Goal: Task Accomplishment & Management: Complete application form

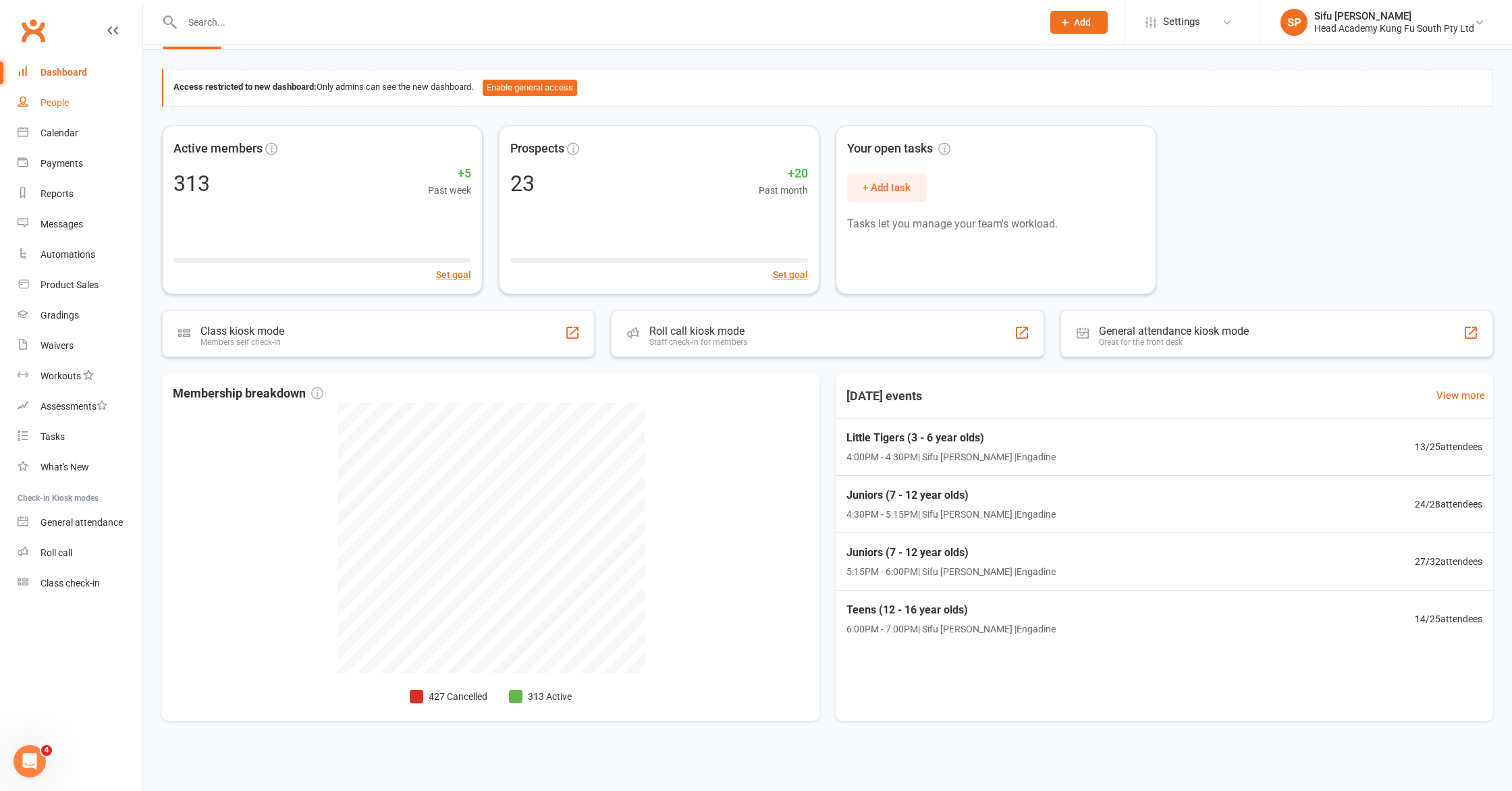
click at [72, 96] on link "People" at bounding box center [80, 103] width 125 height 30
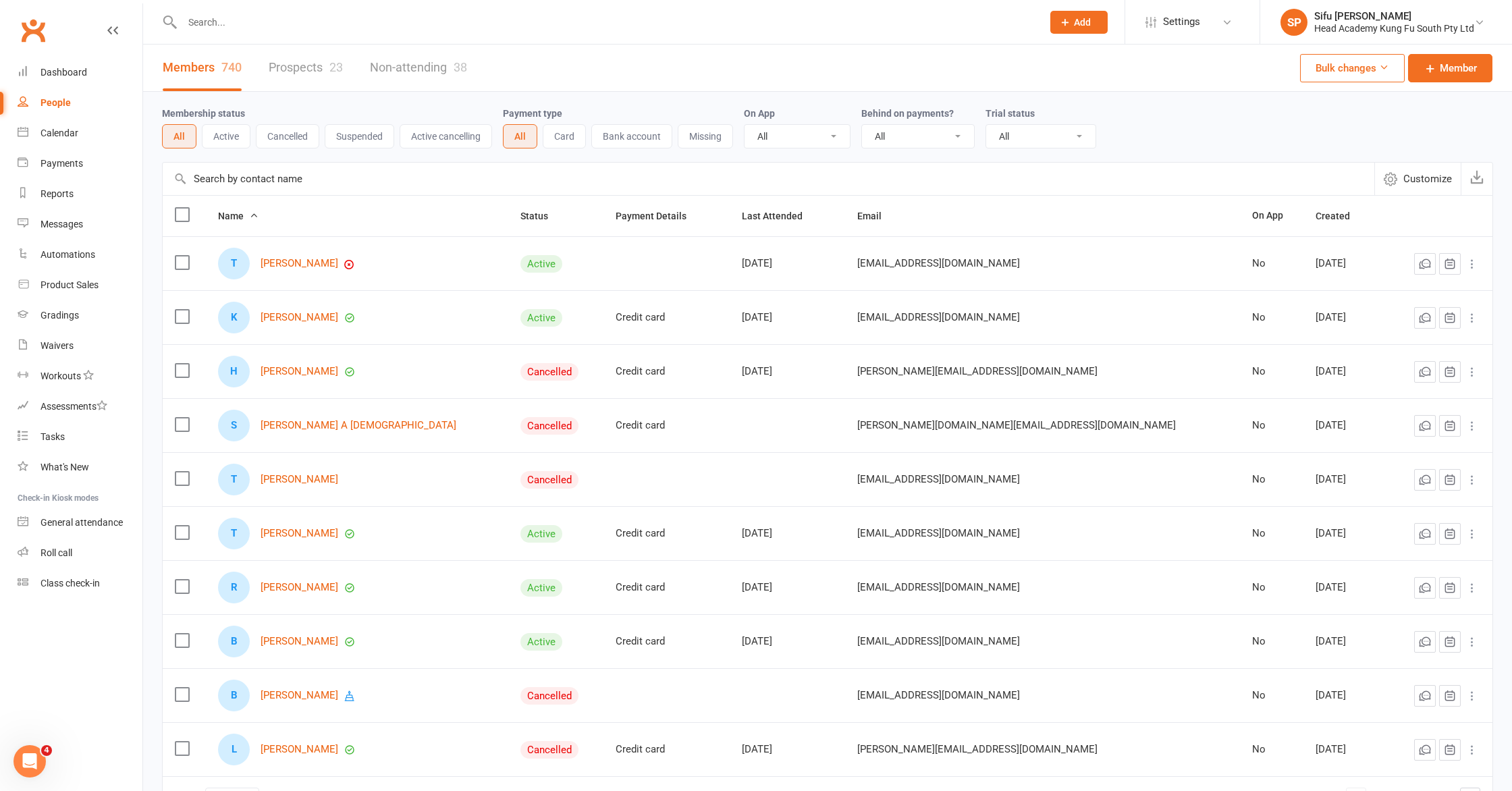
click at [300, 60] on link "Prospects 23" at bounding box center [305, 67] width 74 height 47
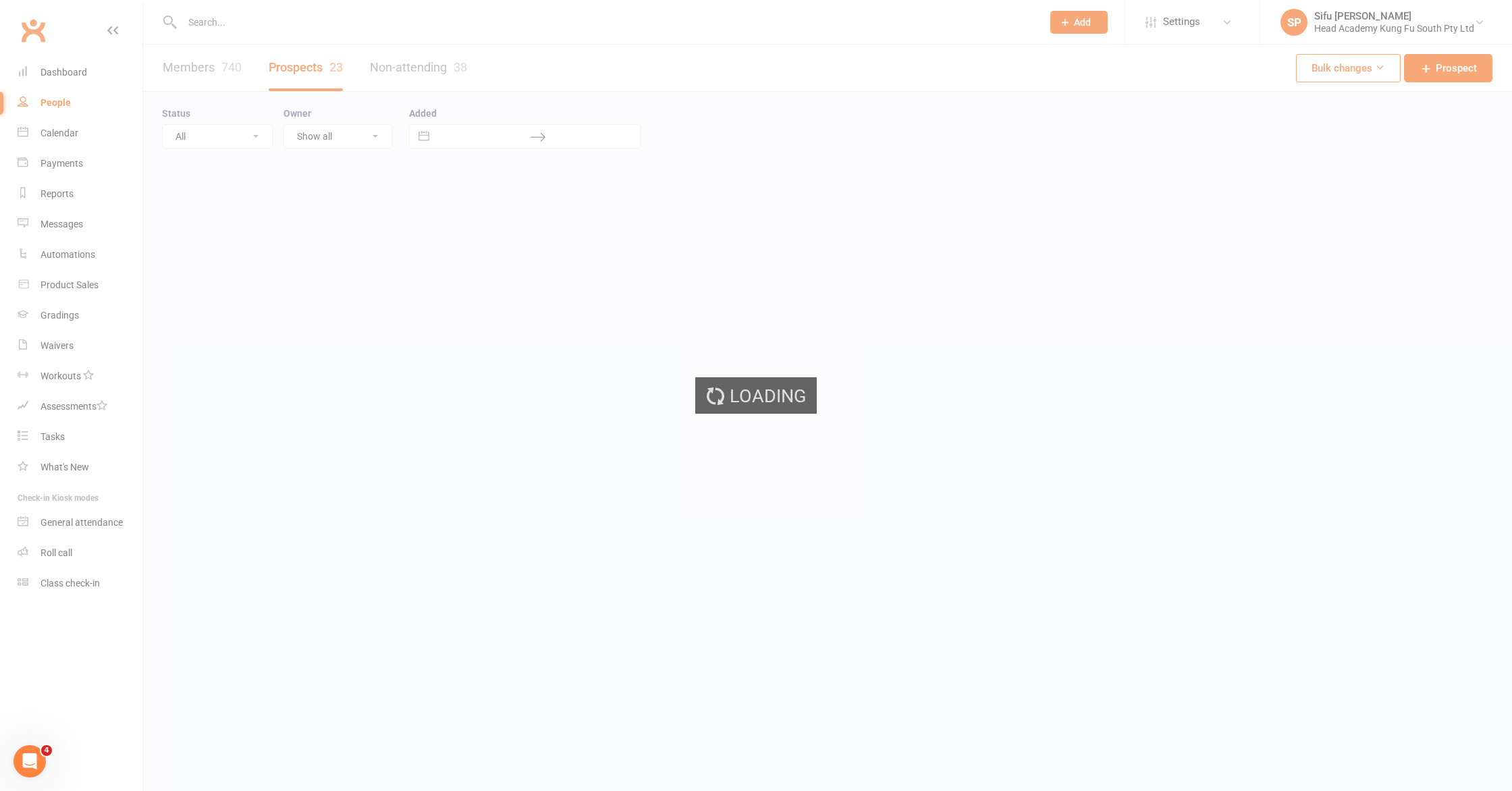
select select "25"
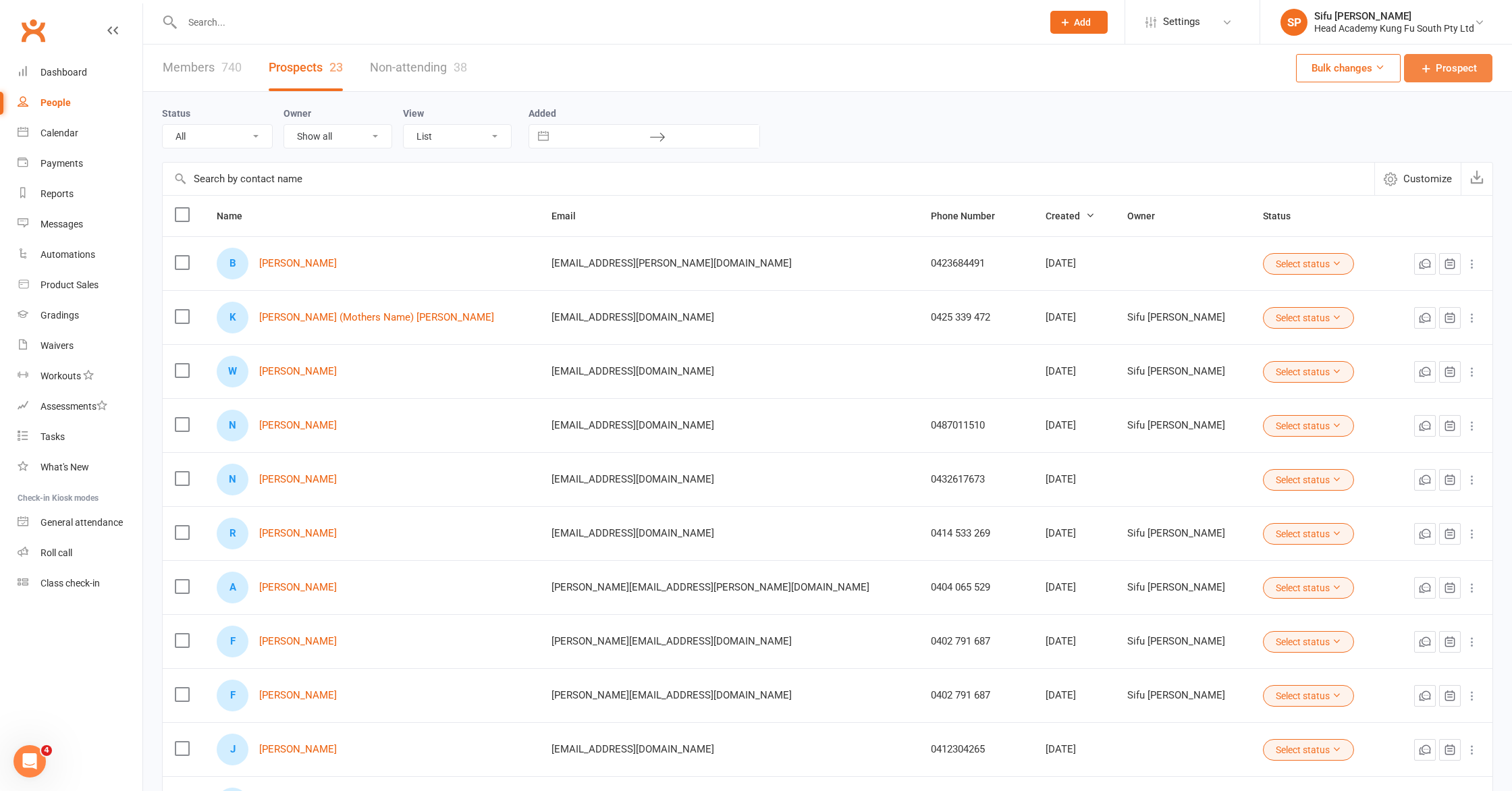
click at [1461, 73] on span "Prospect" at bounding box center [1456, 68] width 41 height 17
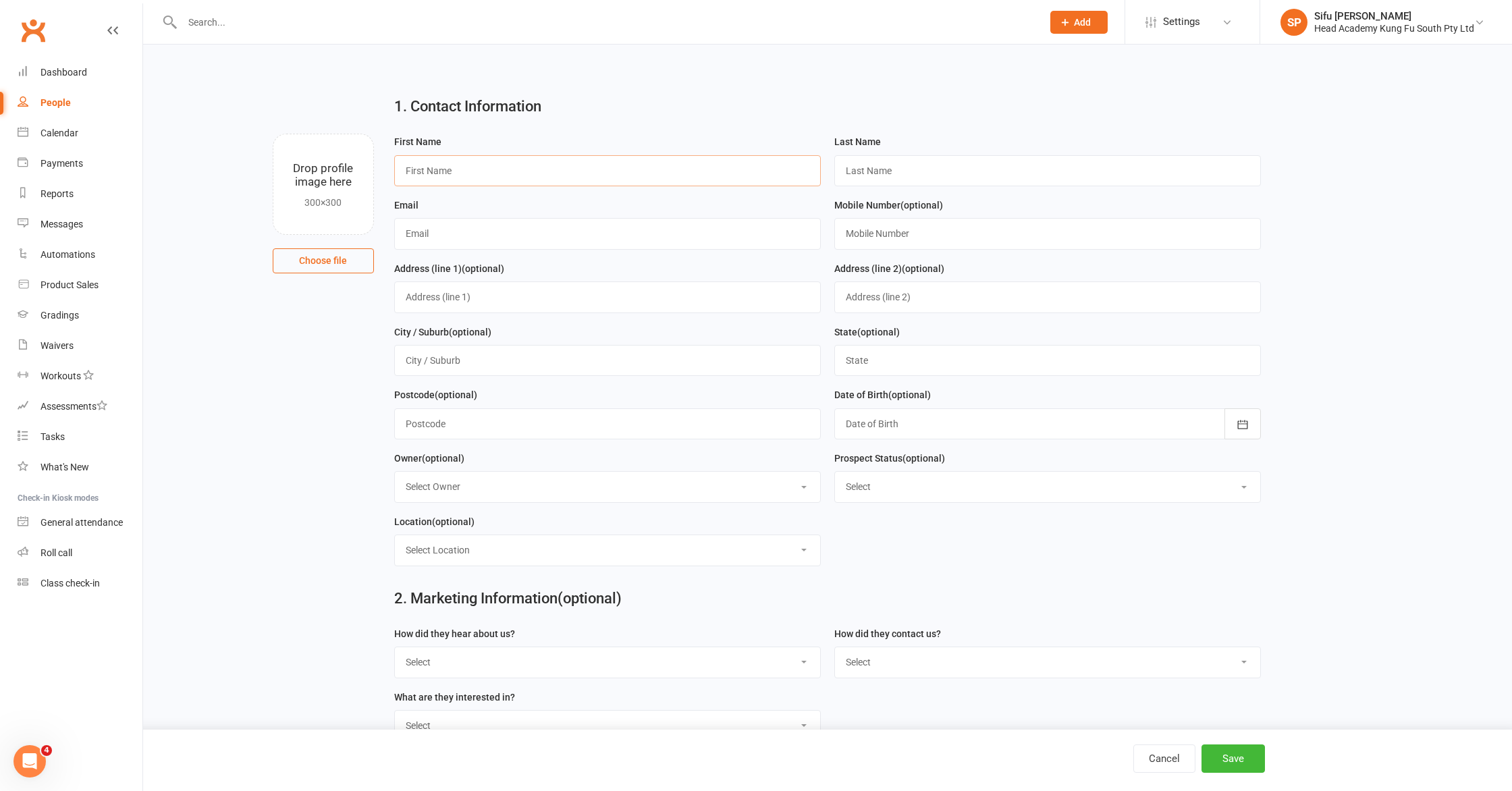
click at [408, 174] on input "text" at bounding box center [607, 171] width 427 height 31
type input "[PERSON_NAME]"
click at [882, 174] on input "Mon" at bounding box center [1047, 171] width 427 height 31
type input "Monsaingean"
click at [668, 234] on input "text" at bounding box center [607, 233] width 427 height 31
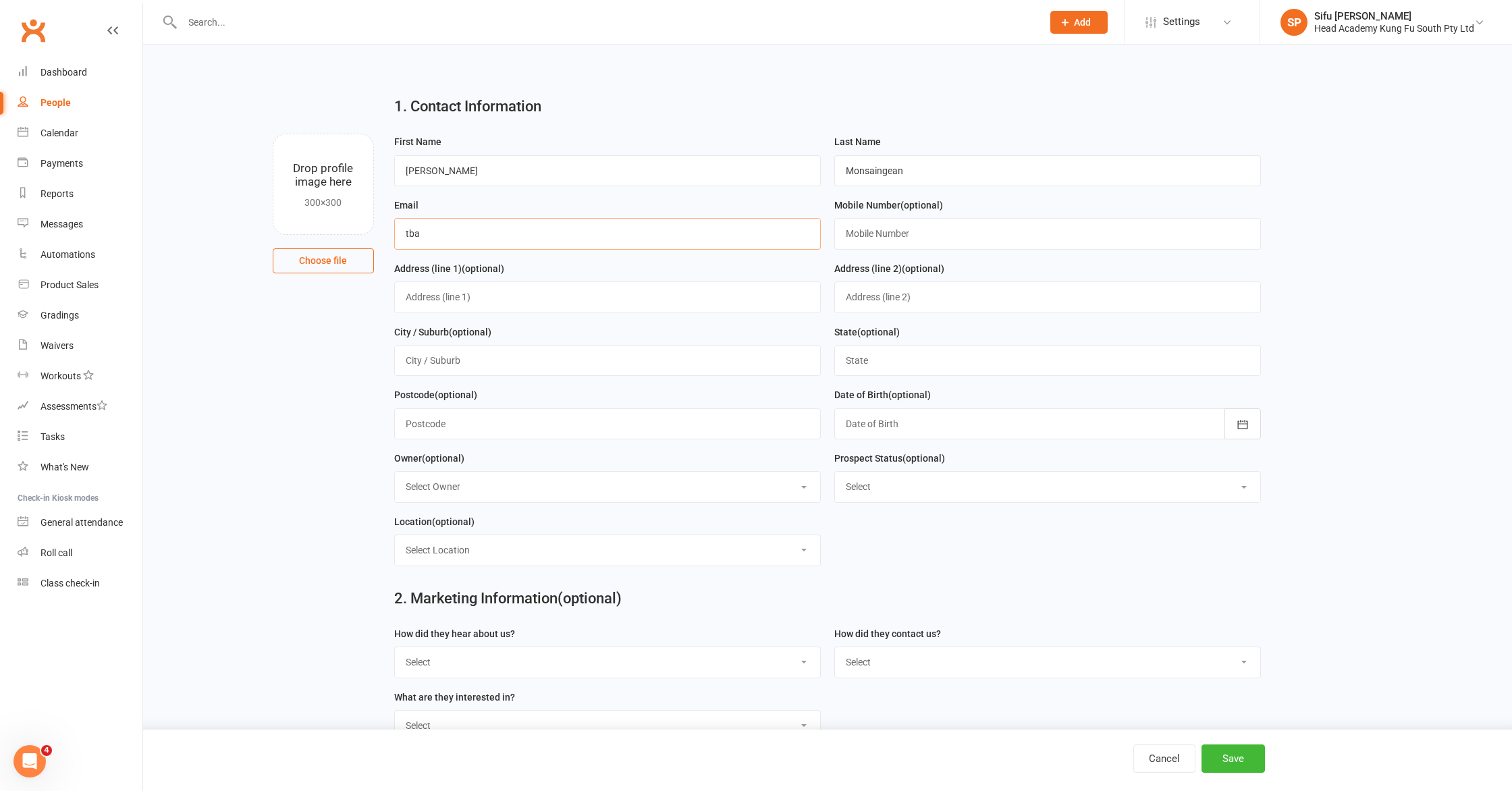
type input "[EMAIL_ADDRESS][DOMAIN_NAME]"
click at [1329, 407] on main "1. Contact Information Drop profile image here 300×300 Choose file First Name […" at bounding box center [827, 443] width 1331 height 716
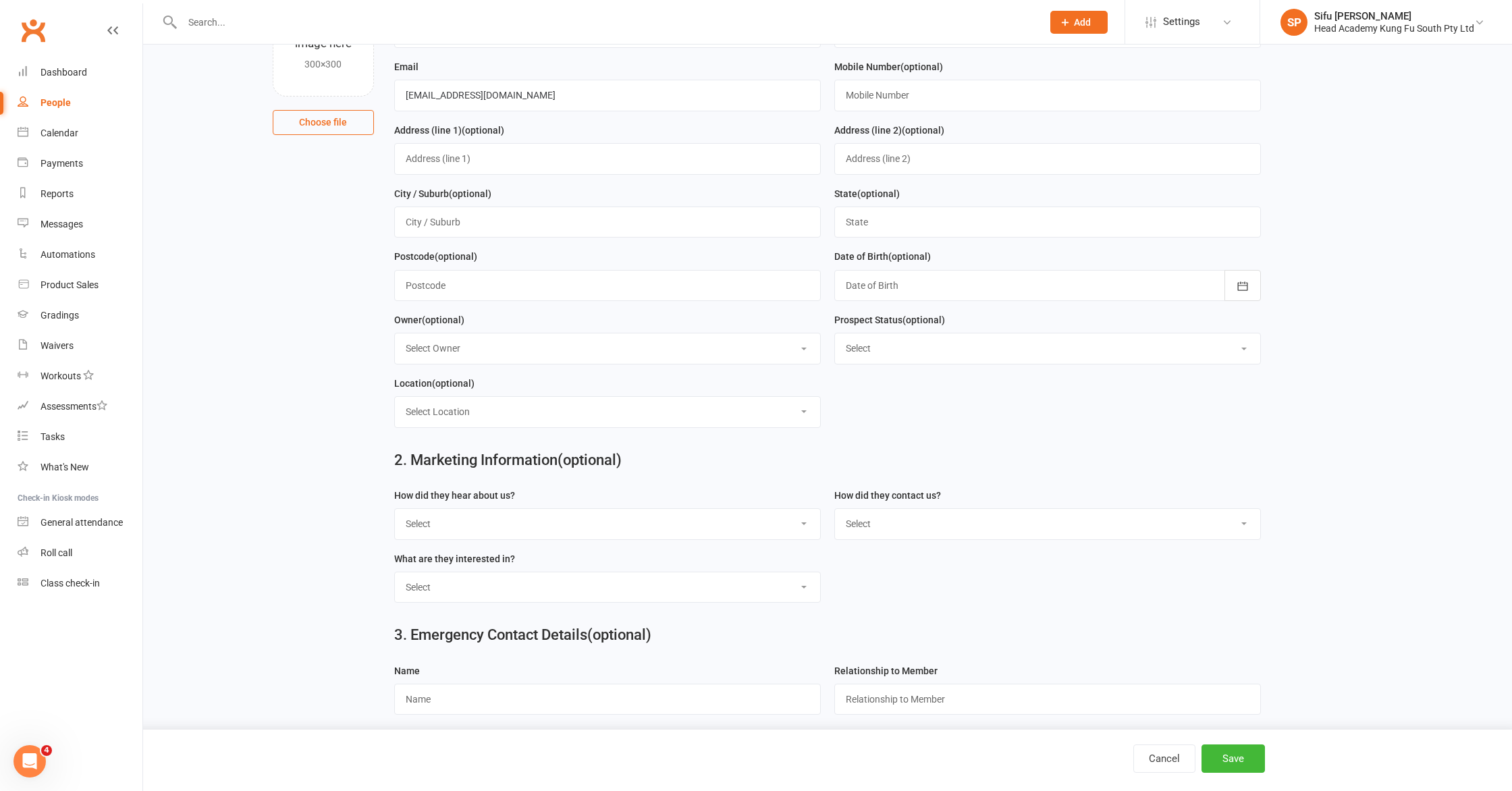
scroll to position [279, 0]
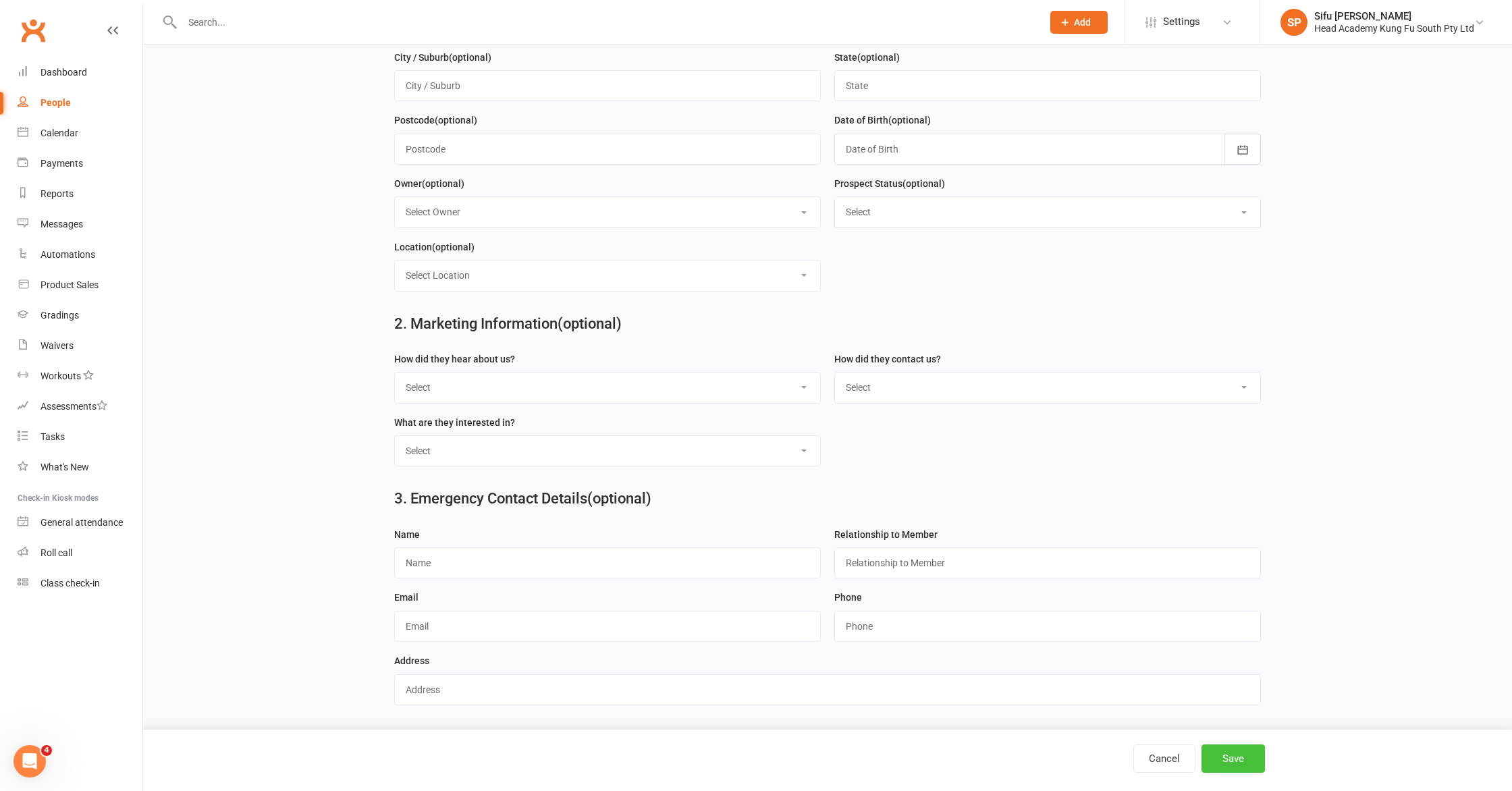
click at [1238, 753] on button "Save" at bounding box center [1233, 759] width 63 height 28
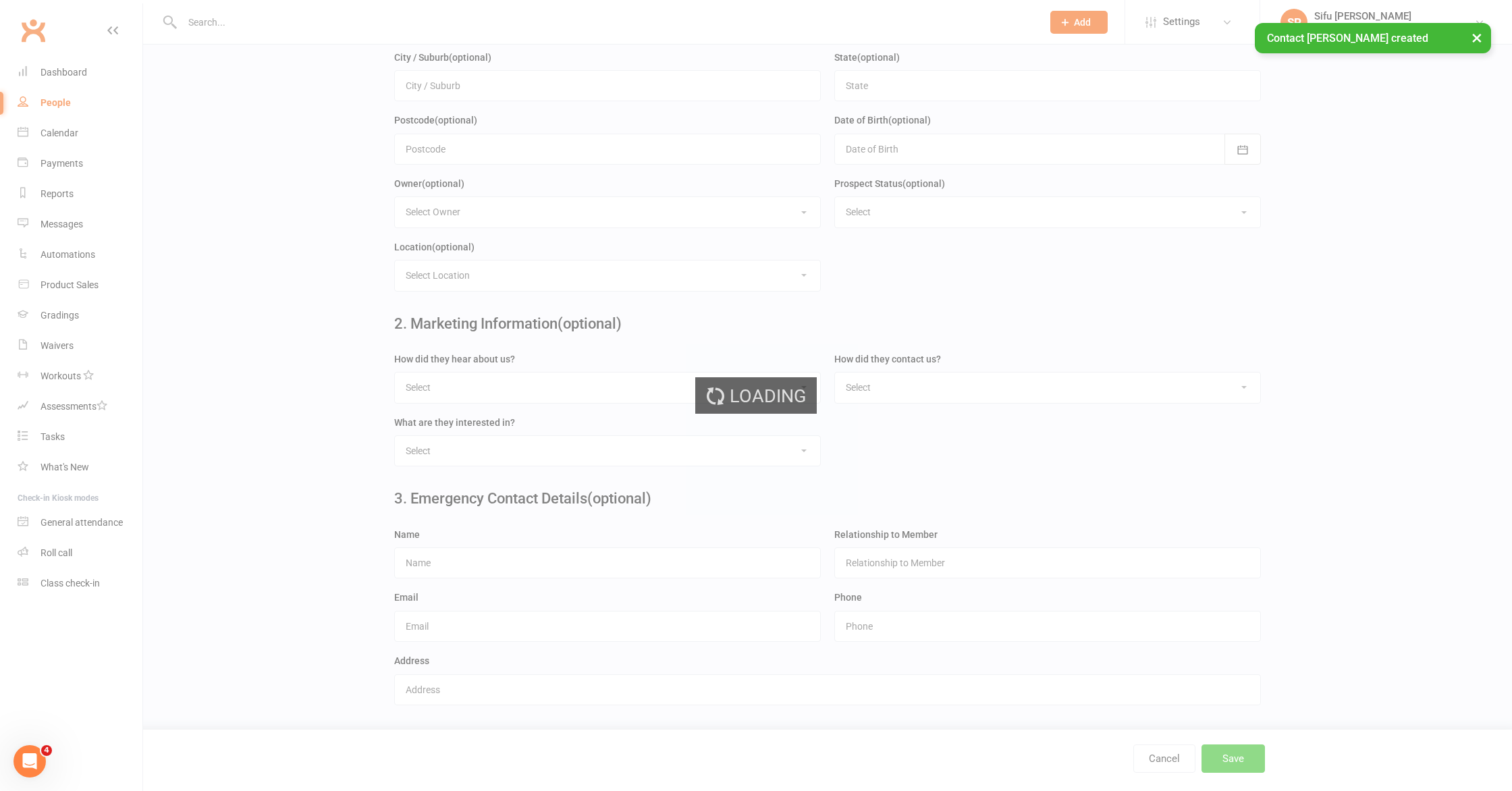
scroll to position [0, 0]
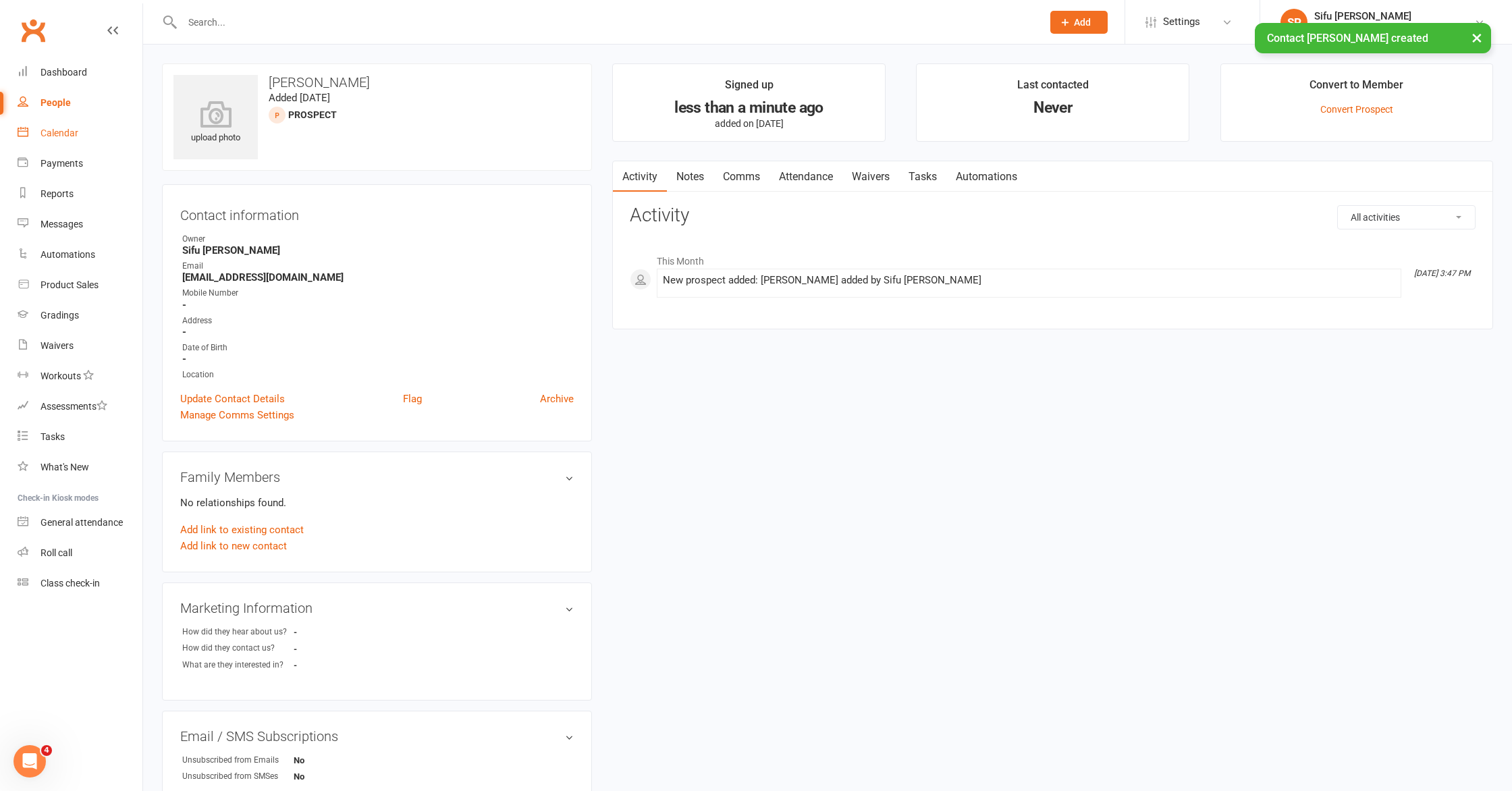
click at [58, 130] on div "Calendar" at bounding box center [59, 133] width 38 height 11
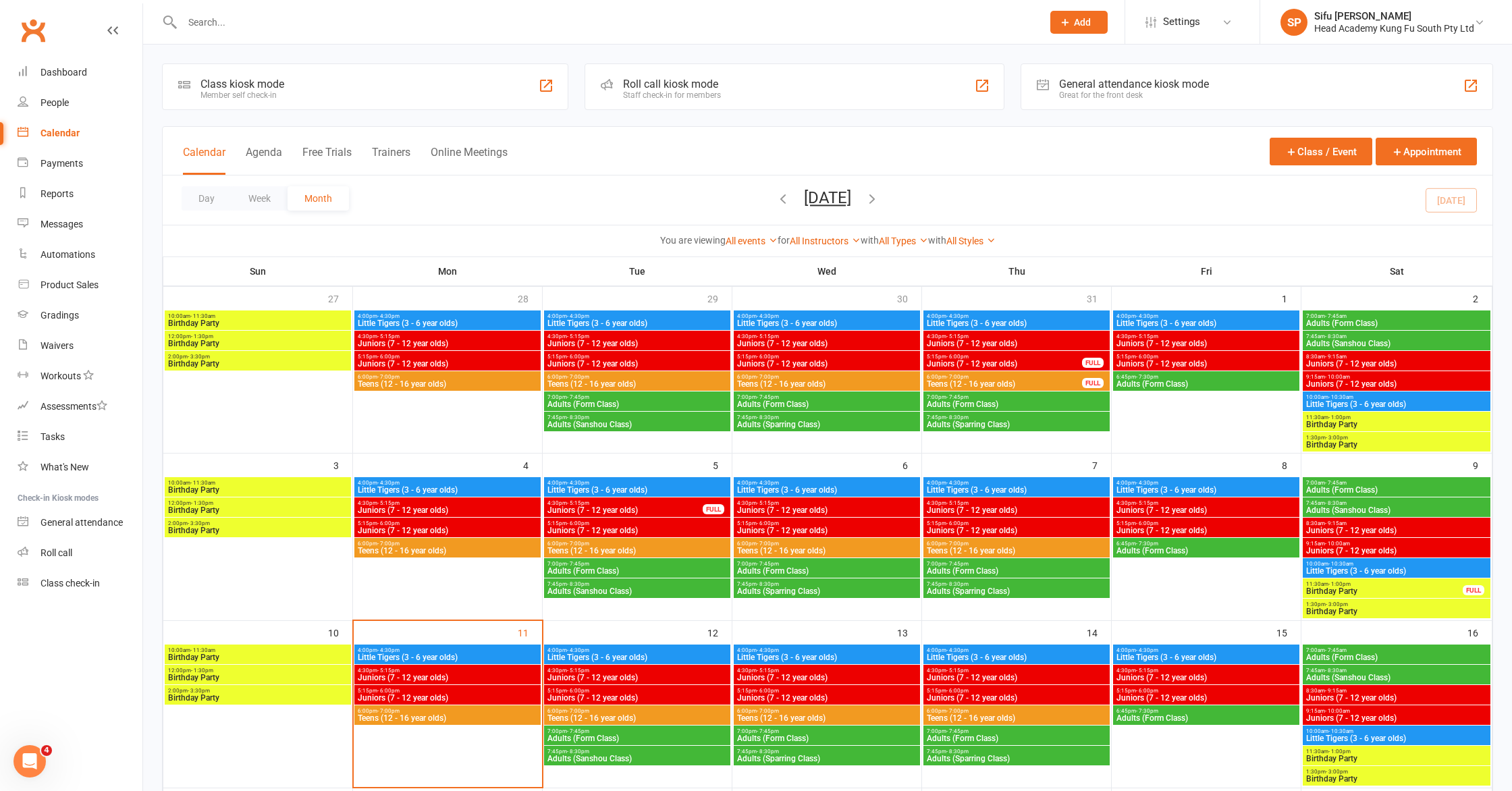
scroll to position [170, 0]
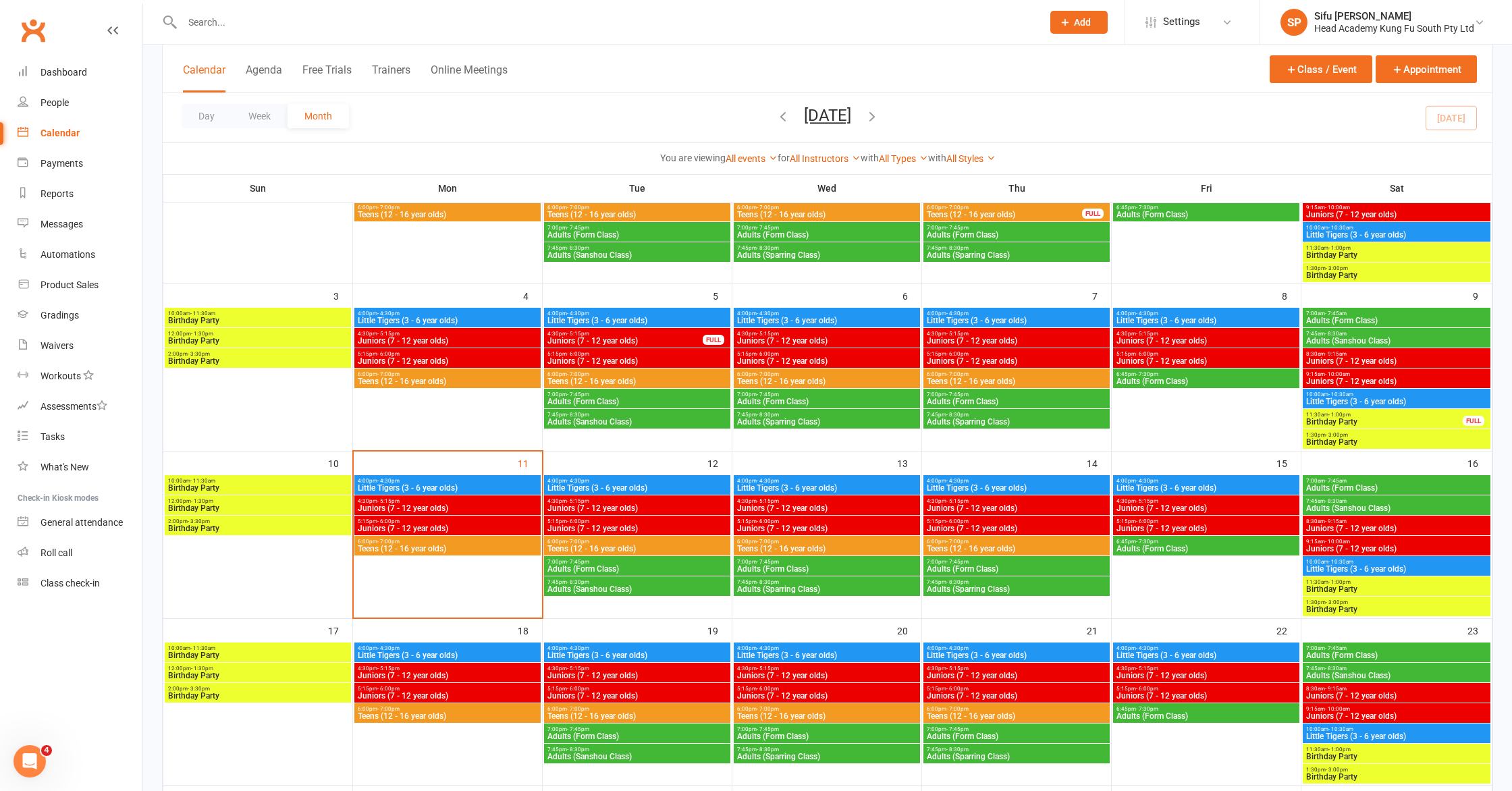
click at [476, 525] on span "Juniors (7 - 12 year olds)" at bounding box center [447, 529] width 181 height 8
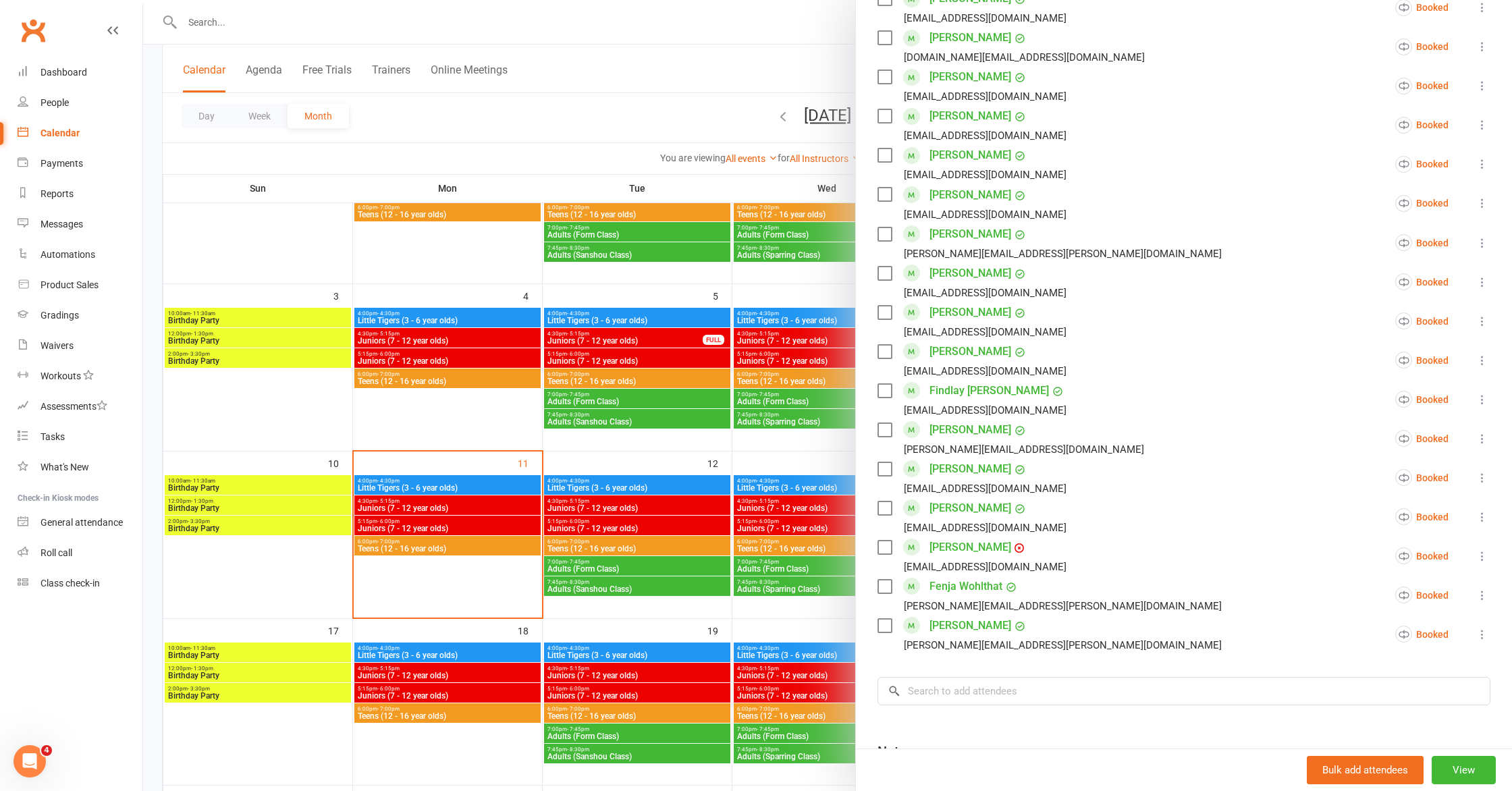
scroll to position [824, 0]
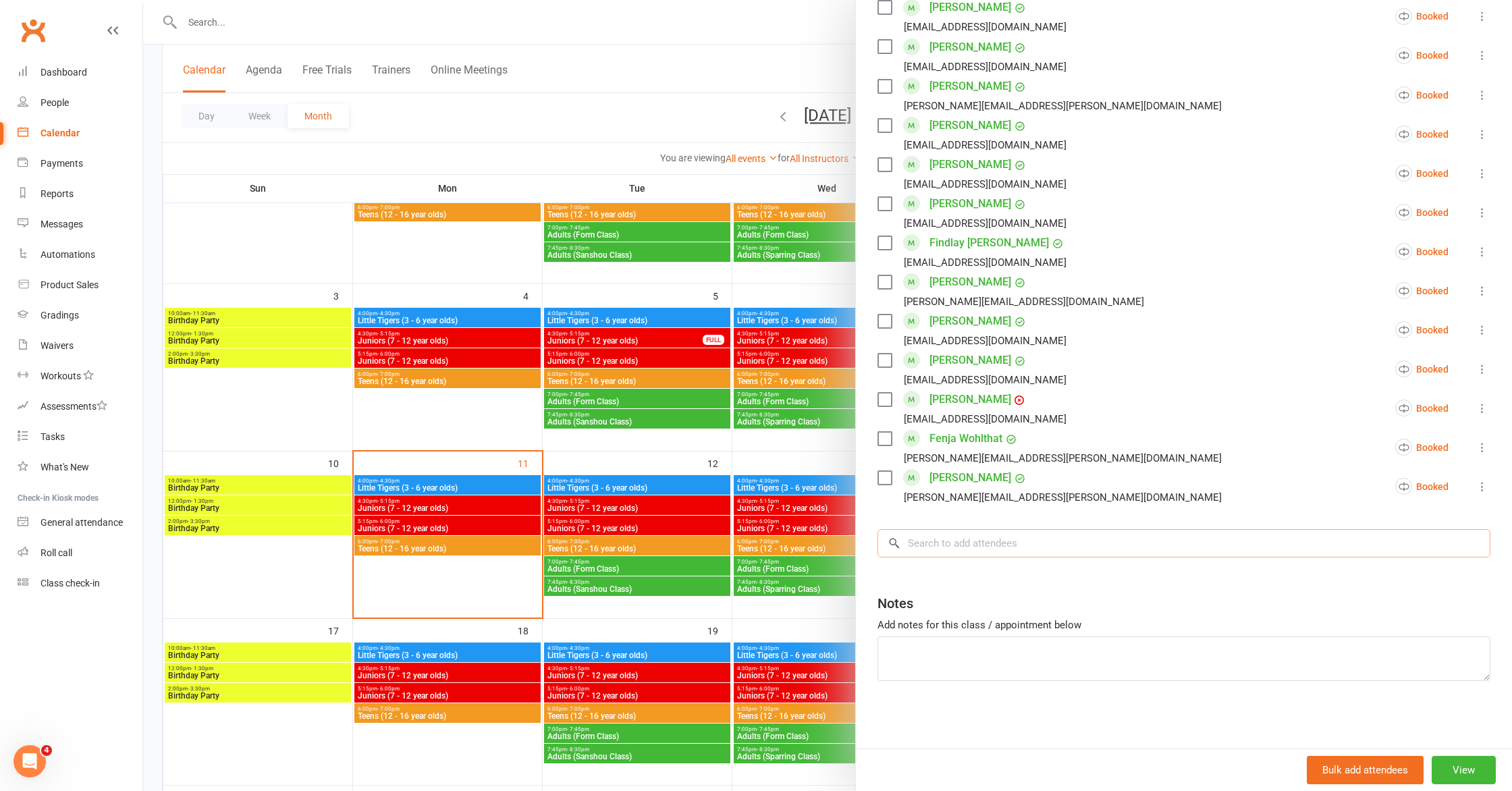
click at [1080, 536] on input "search" at bounding box center [1184, 544] width 613 height 28
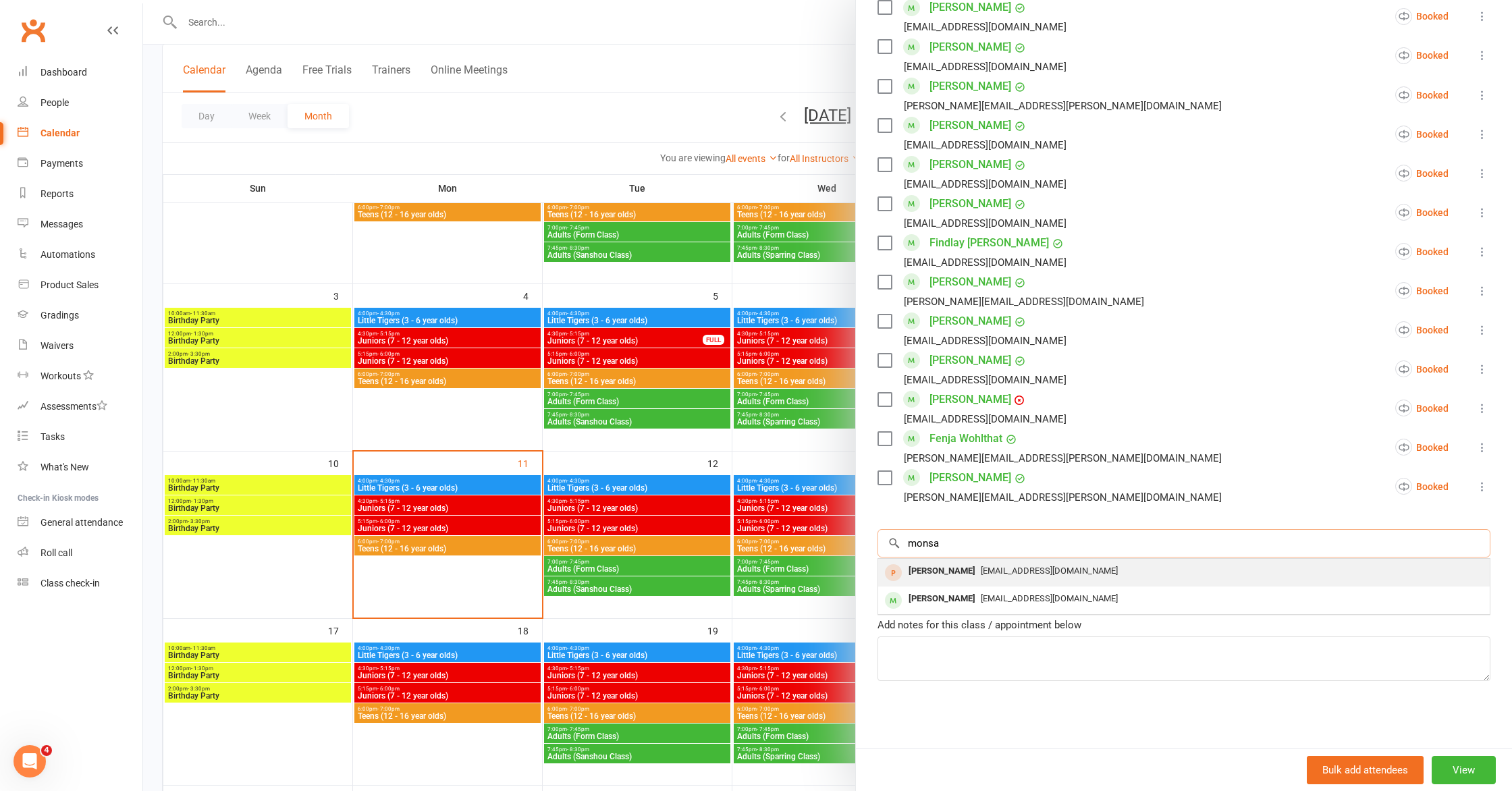
type input "monsa"
click at [1117, 582] on div "[PERSON_NAME] [EMAIL_ADDRESS][DOMAIN_NAME]" at bounding box center [1184, 572] width 612 height 28
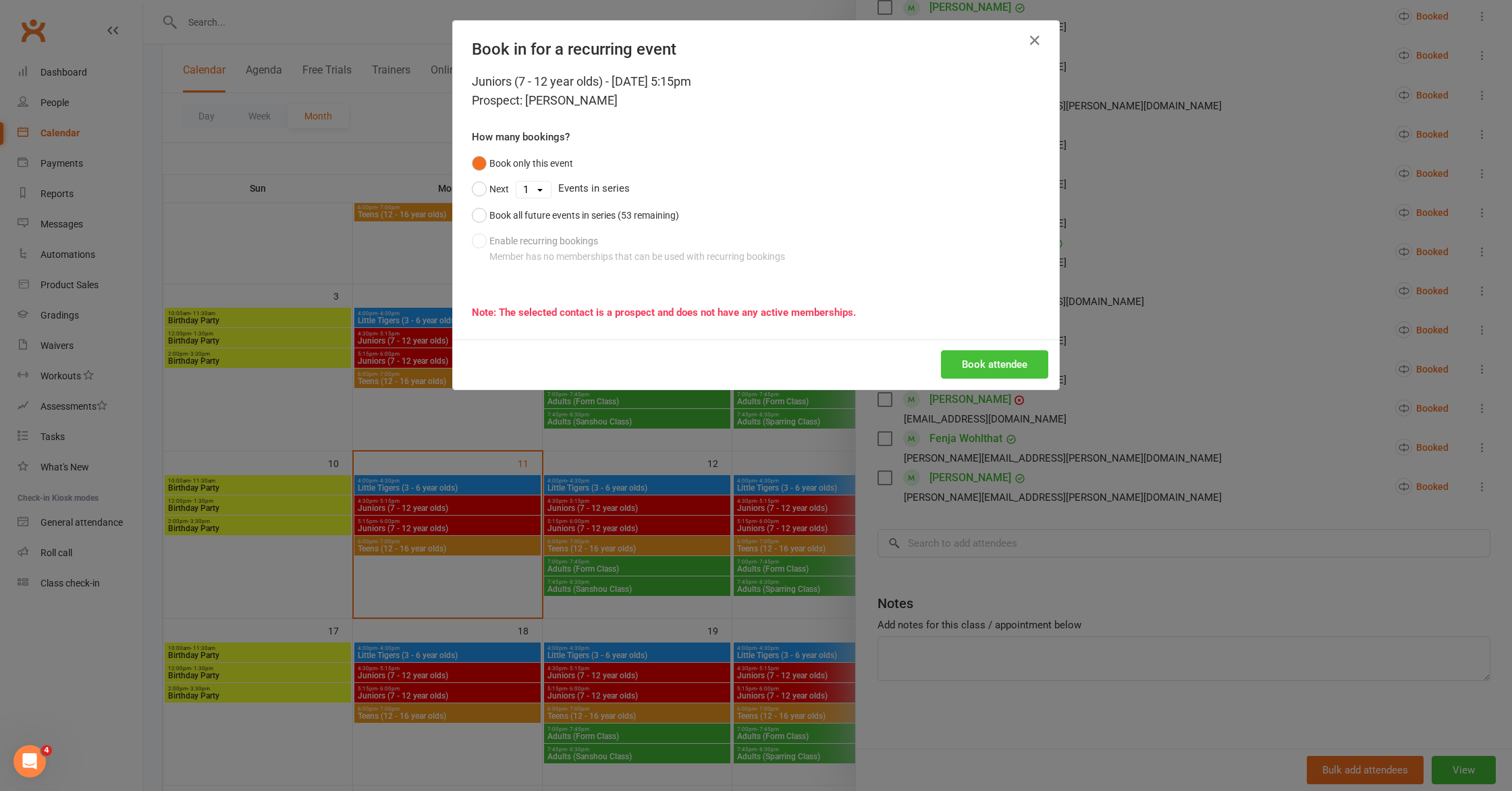
click at [1004, 361] on button "Book attendee" at bounding box center [994, 365] width 107 height 28
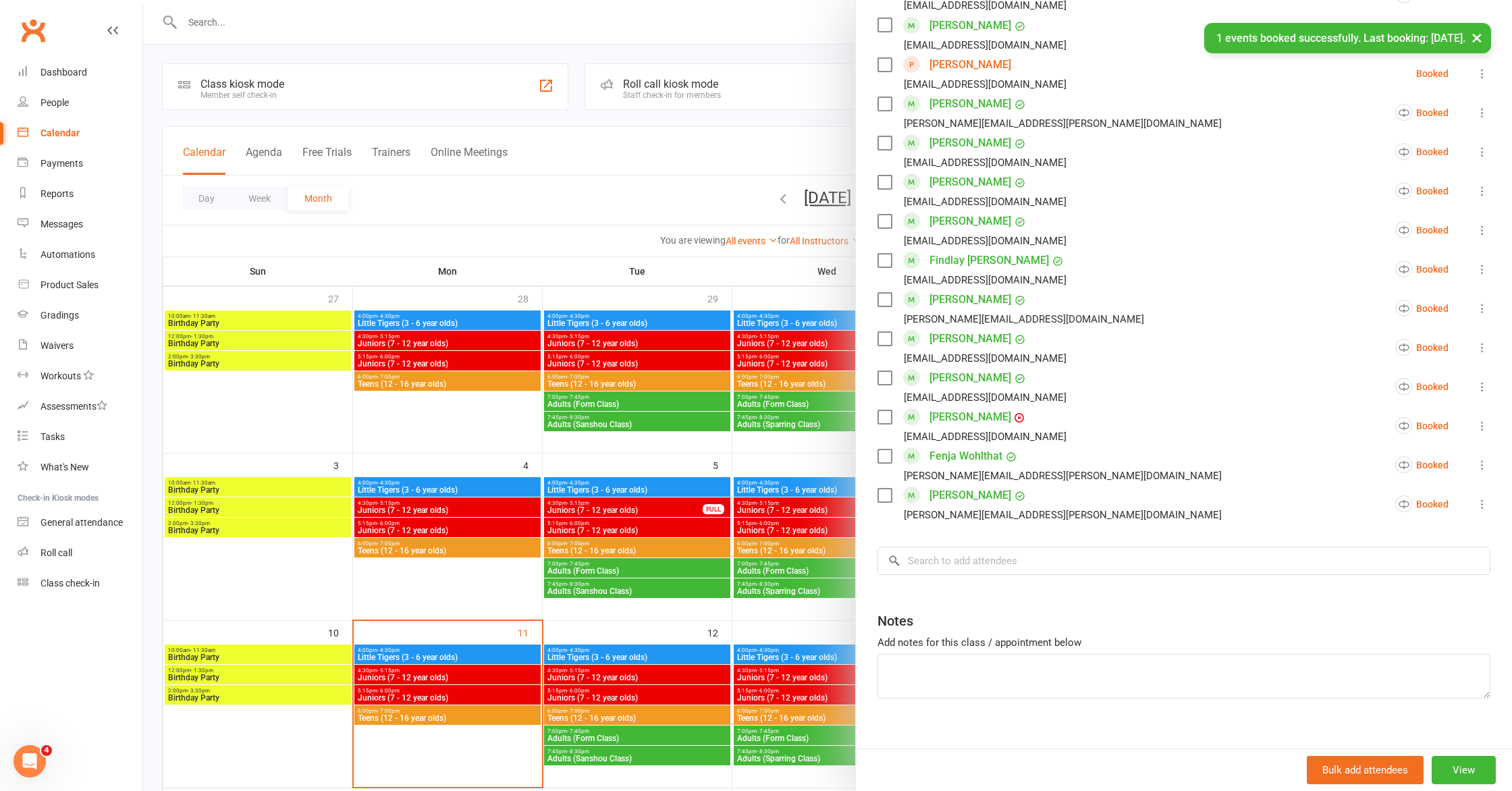
scroll to position [0, 0]
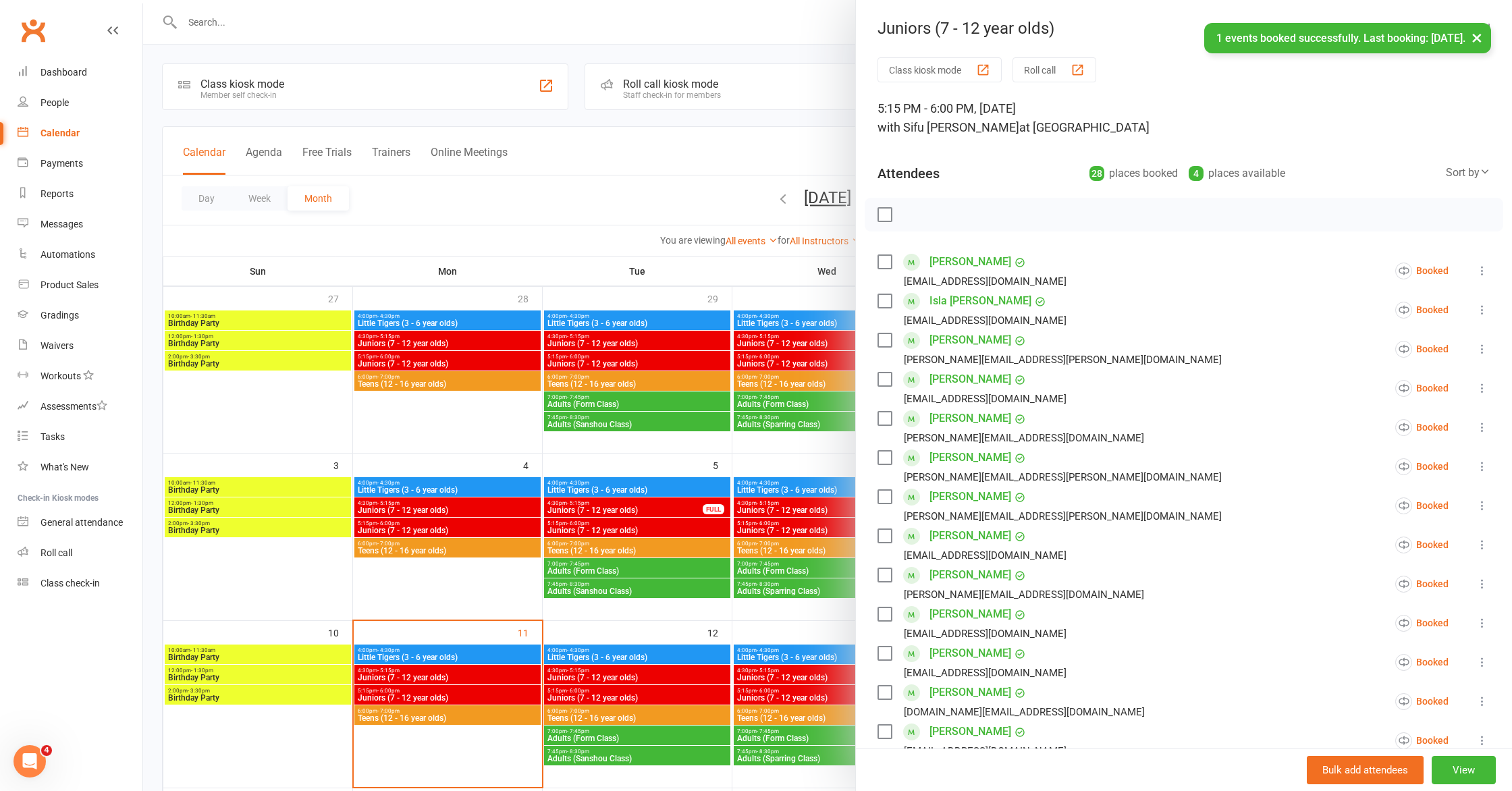
click at [1479, 37] on button "×" at bounding box center [1476, 37] width 24 height 29
click at [452, 116] on div at bounding box center [827, 396] width 1368 height 791
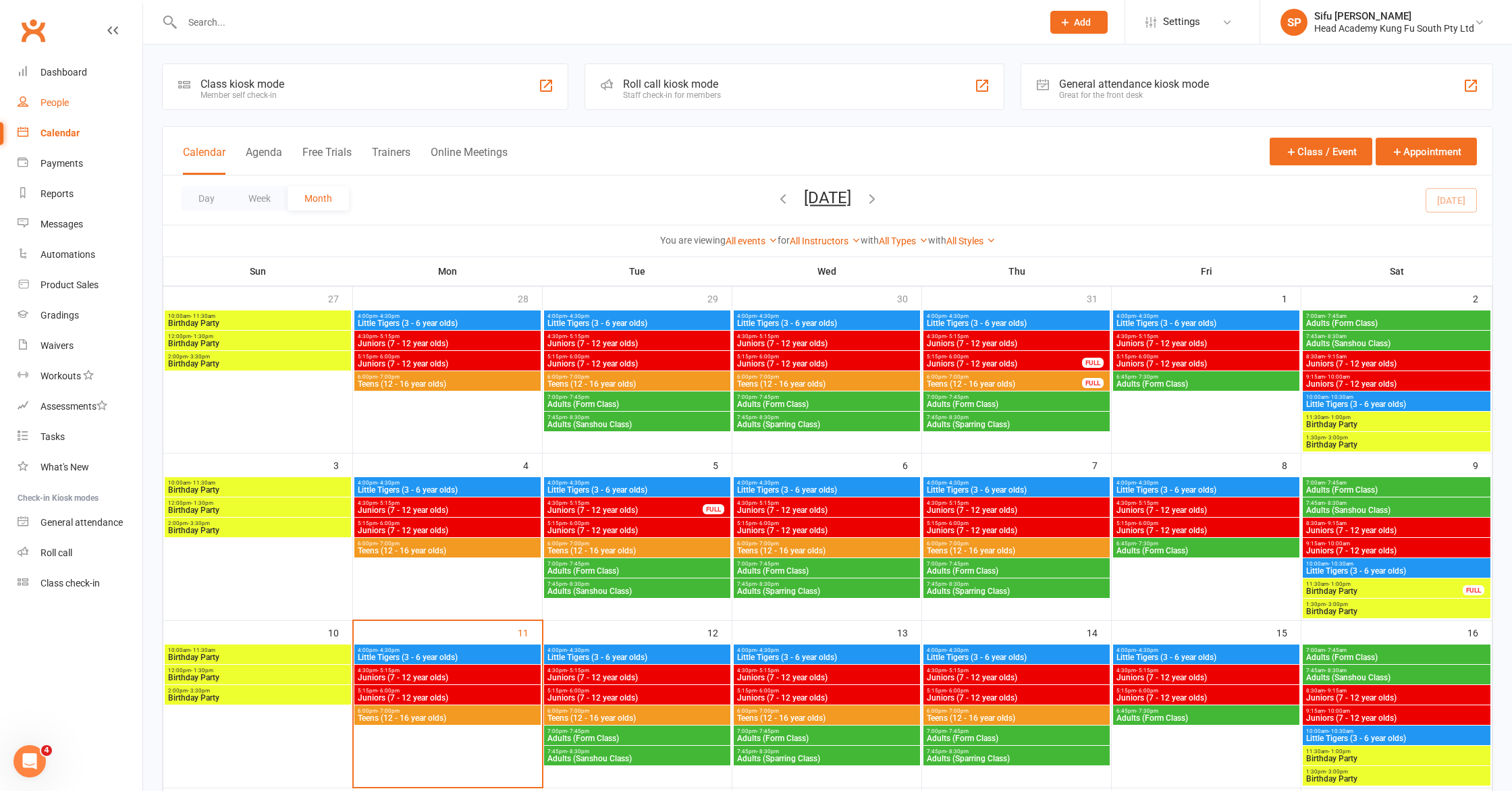
click at [59, 97] on div "People" at bounding box center [54, 103] width 28 height 11
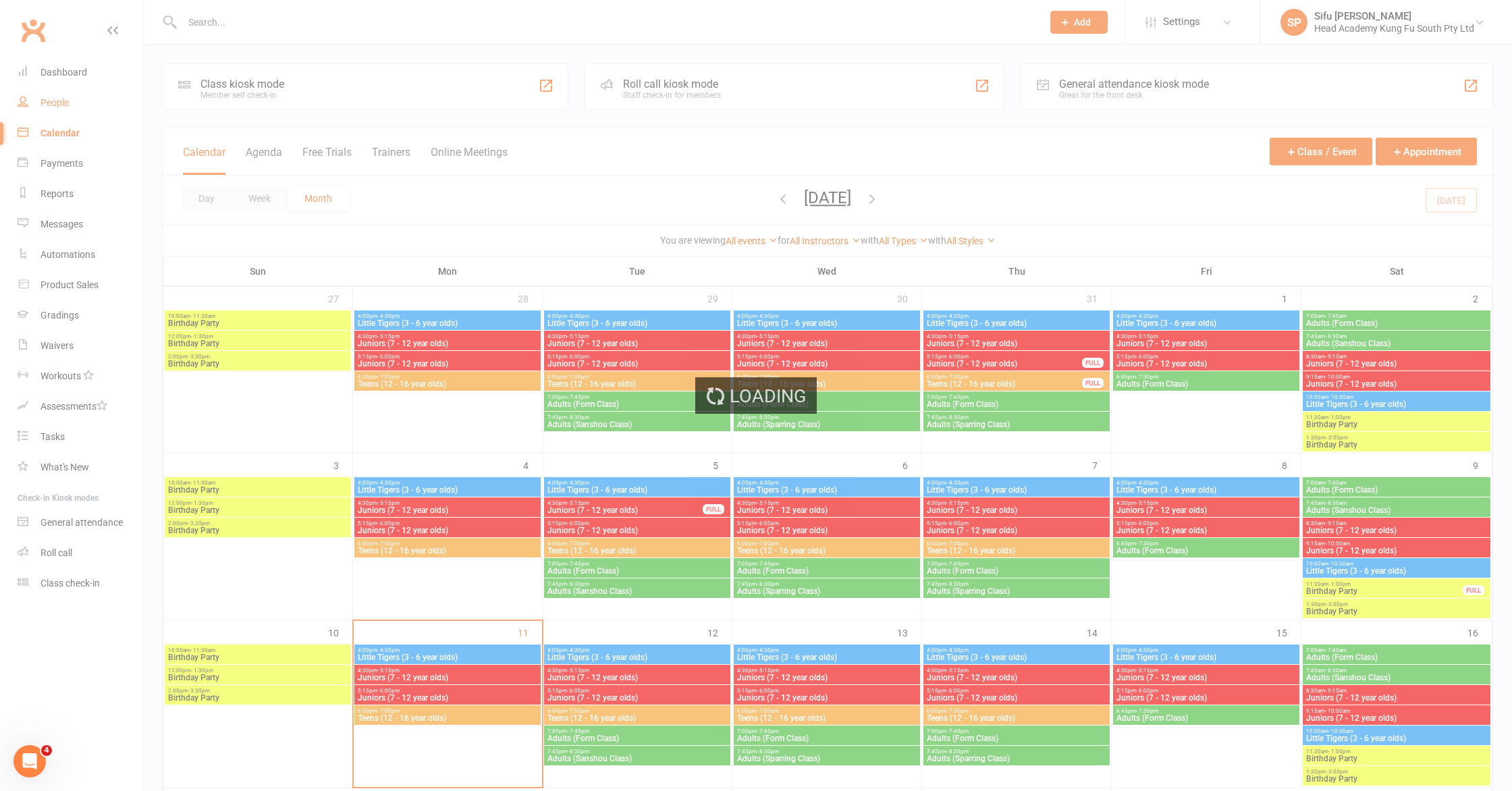
select select "25"
